Goal: Task Accomplishment & Management: Use online tool/utility

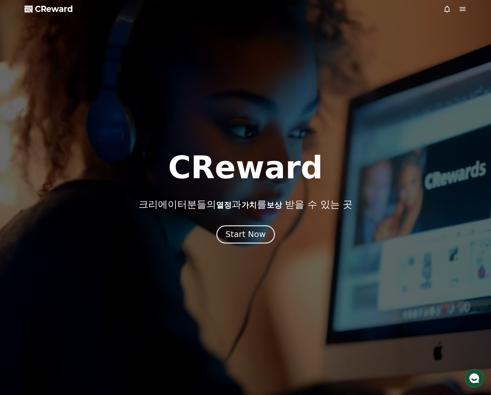
click at [254, 240] on button "Start Now" at bounding box center [245, 234] width 58 height 18
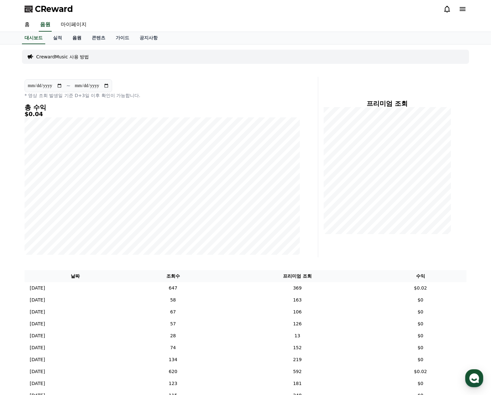
click at [79, 37] on link "음원" at bounding box center [76, 38] width 19 height 12
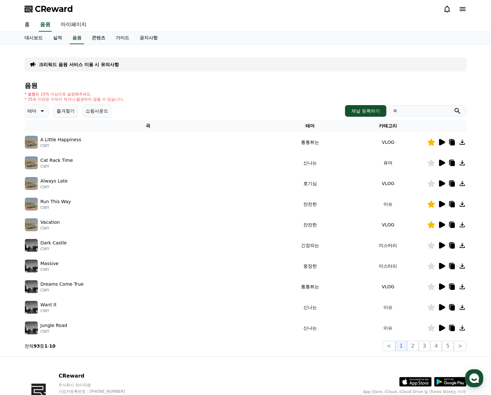
click at [444, 200] on icon at bounding box center [441, 204] width 8 height 8
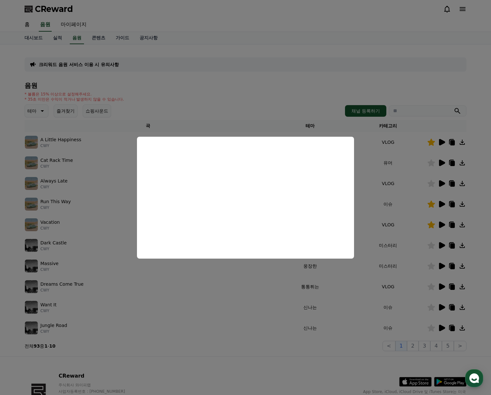
click at [287, 104] on button "close modal" at bounding box center [245, 197] width 491 height 395
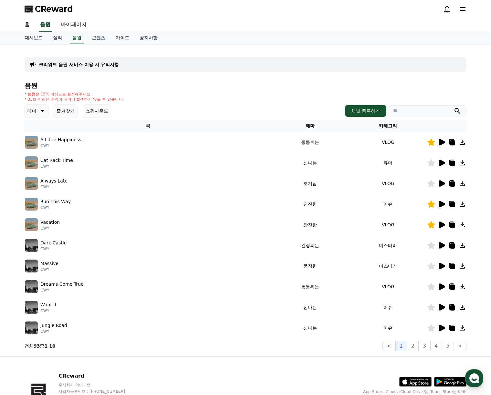
click at [452, 205] on icon at bounding box center [452, 204] width 5 height 5
